Goal: Task Accomplishment & Management: Use online tool/utility

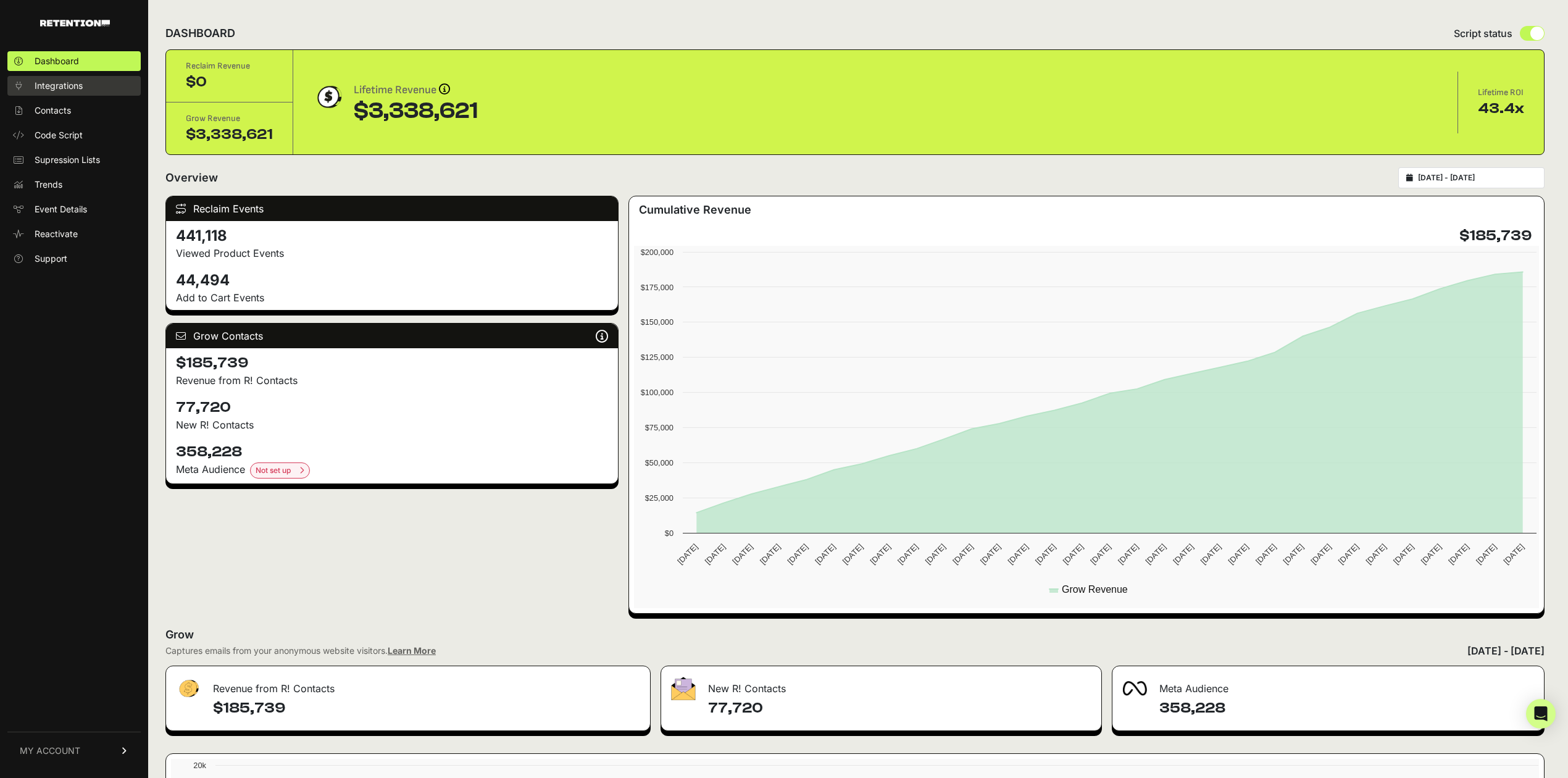
click at [75, 92] on link "Integrations" at bounding box center [74, 86] width 133 height 20
